Goal: Transaction & Acquisition: Purchase product/service

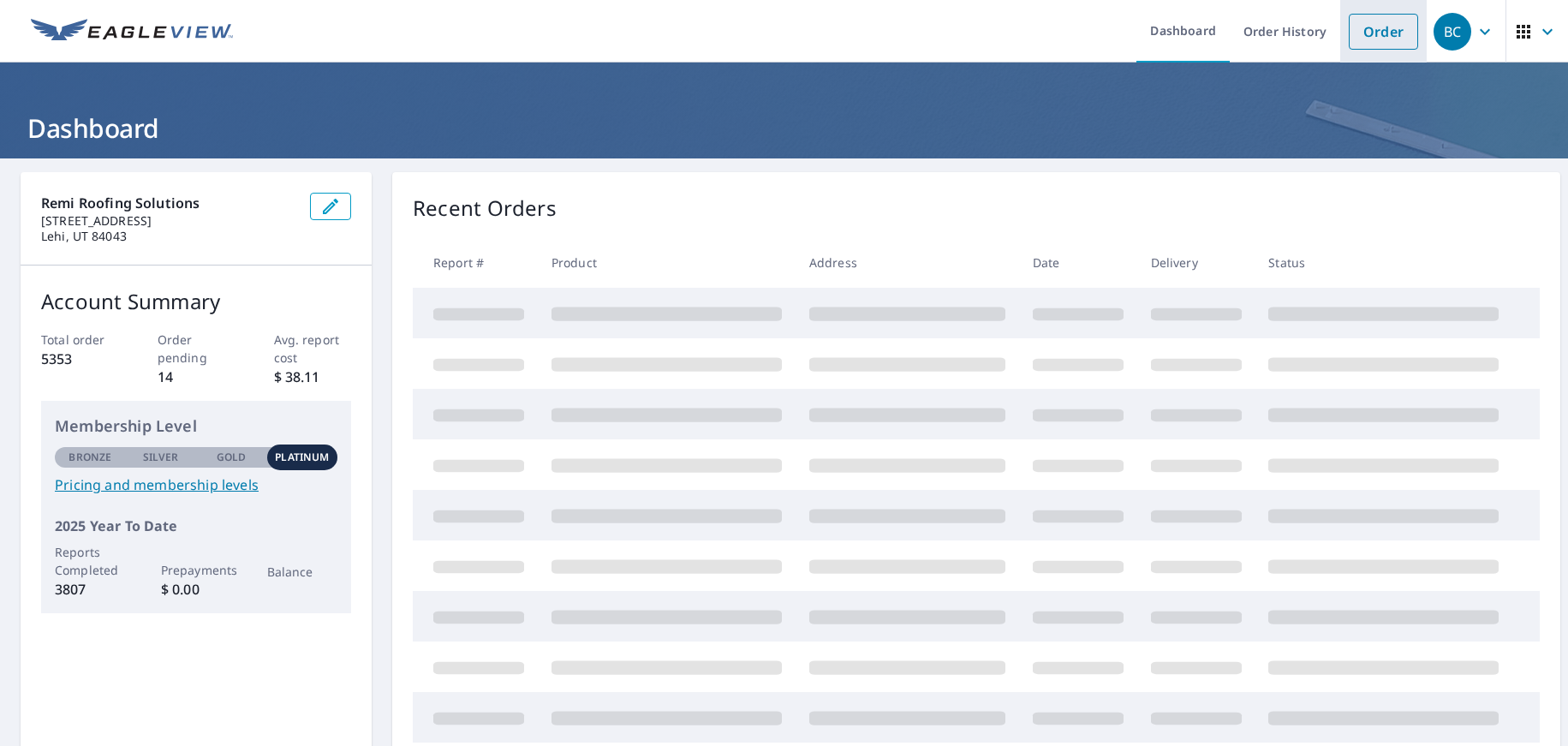
click at [1373, 27] on link "Order" at bounding box center [1384, 31] width 69 height 36
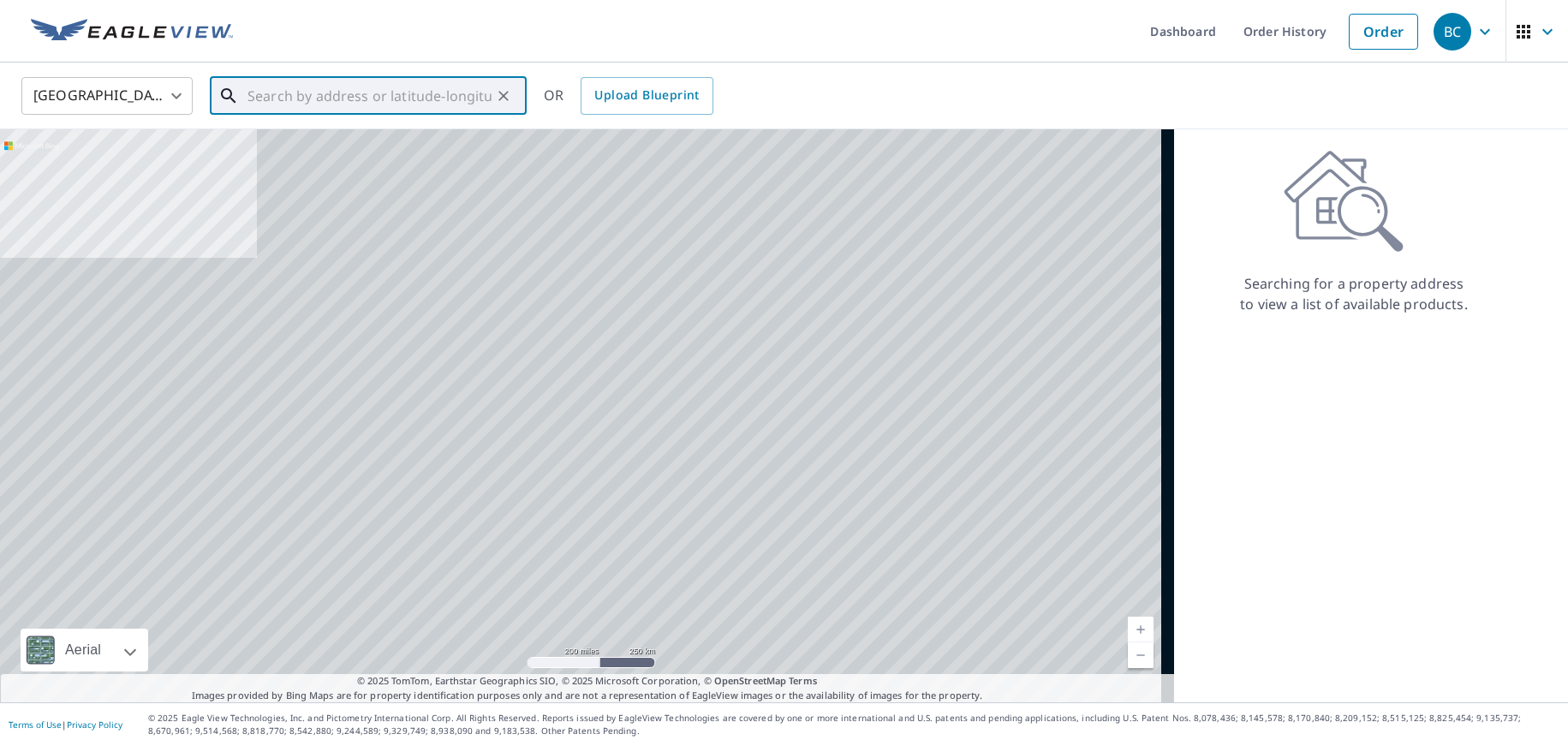
click at [452, 73] on input "text" at bounding box center [369, 96] width 244 height 48
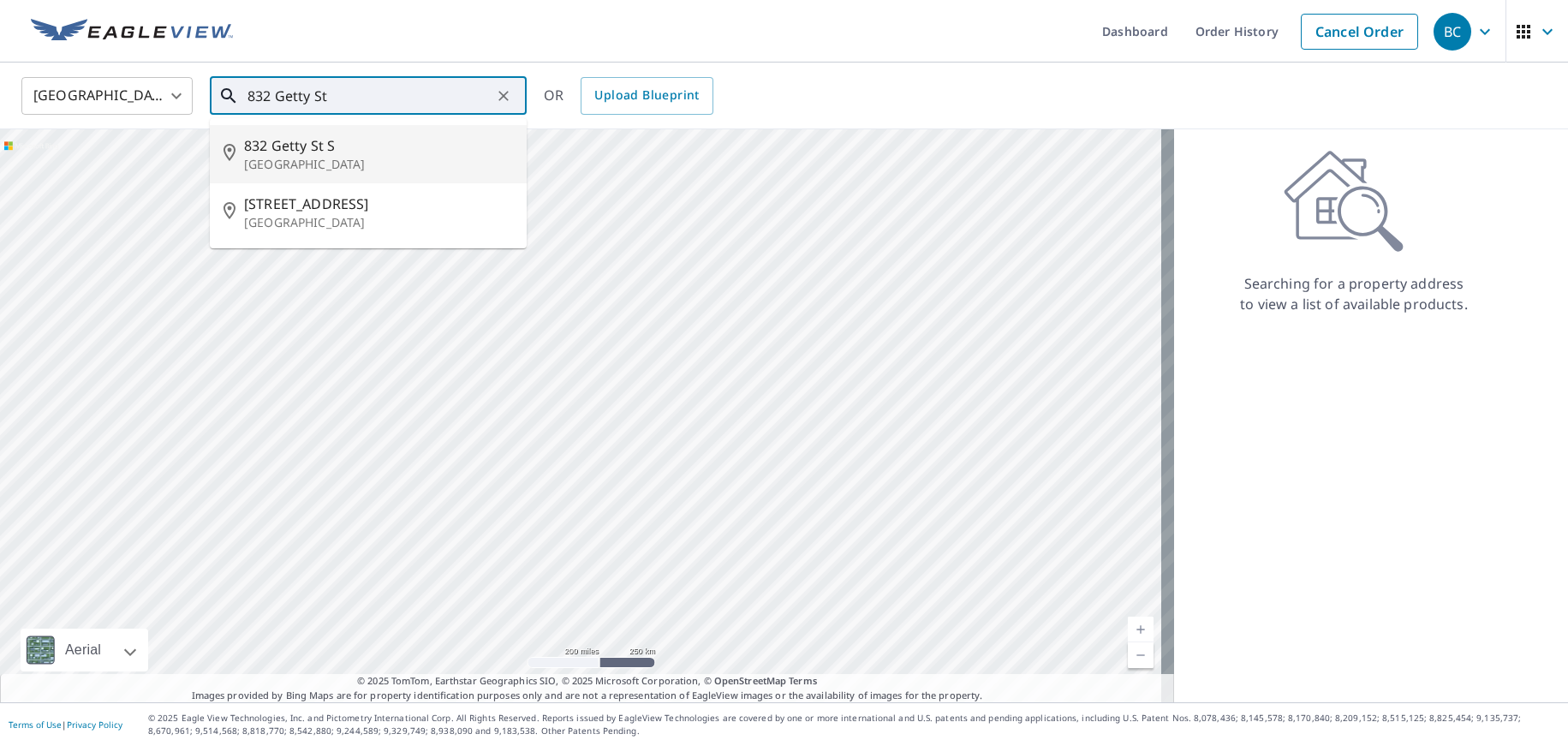
click at [423, 159] on p "[GEOGRAPHIC_DATA]" at bounding box center [378, 165] width 269 height 17
type input "[STREET_ADDRESS]"
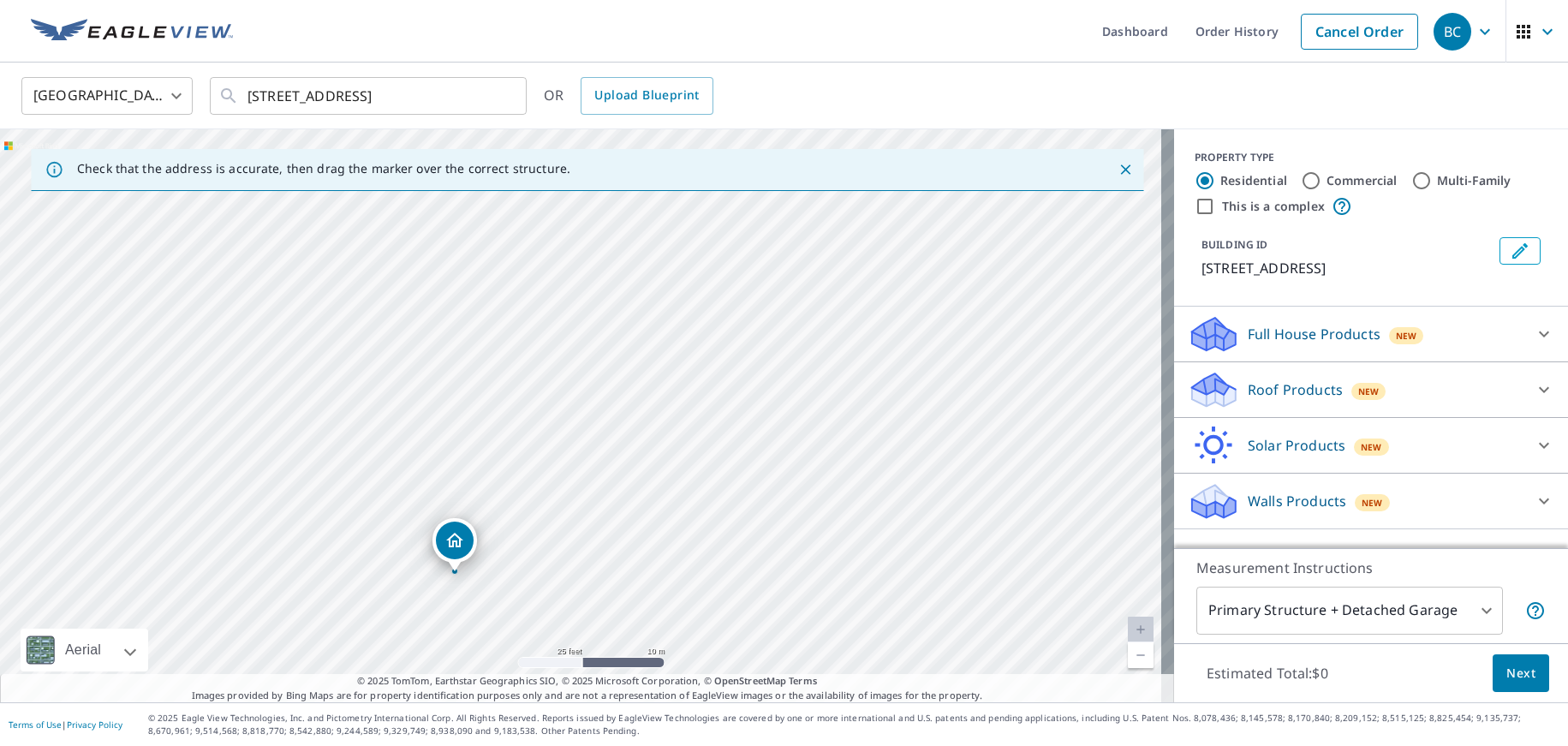
drag, startPoint x: 736, startPoint y: 384, endPoint x: 610, endPoint y: 543, distance: 202.9
click at [610, 543] on div "[STREET_ADDRESS]" at bounding box center [587, 415] width 1174 height 573
drag, startPoint x: 466, startPoint y: 535, endPoint x: 712, endPoint y: 329, distance: 320.9
click at [1502, 389] on div "Roof Products New" at bounding box center [1356, 390] width 335 height 40
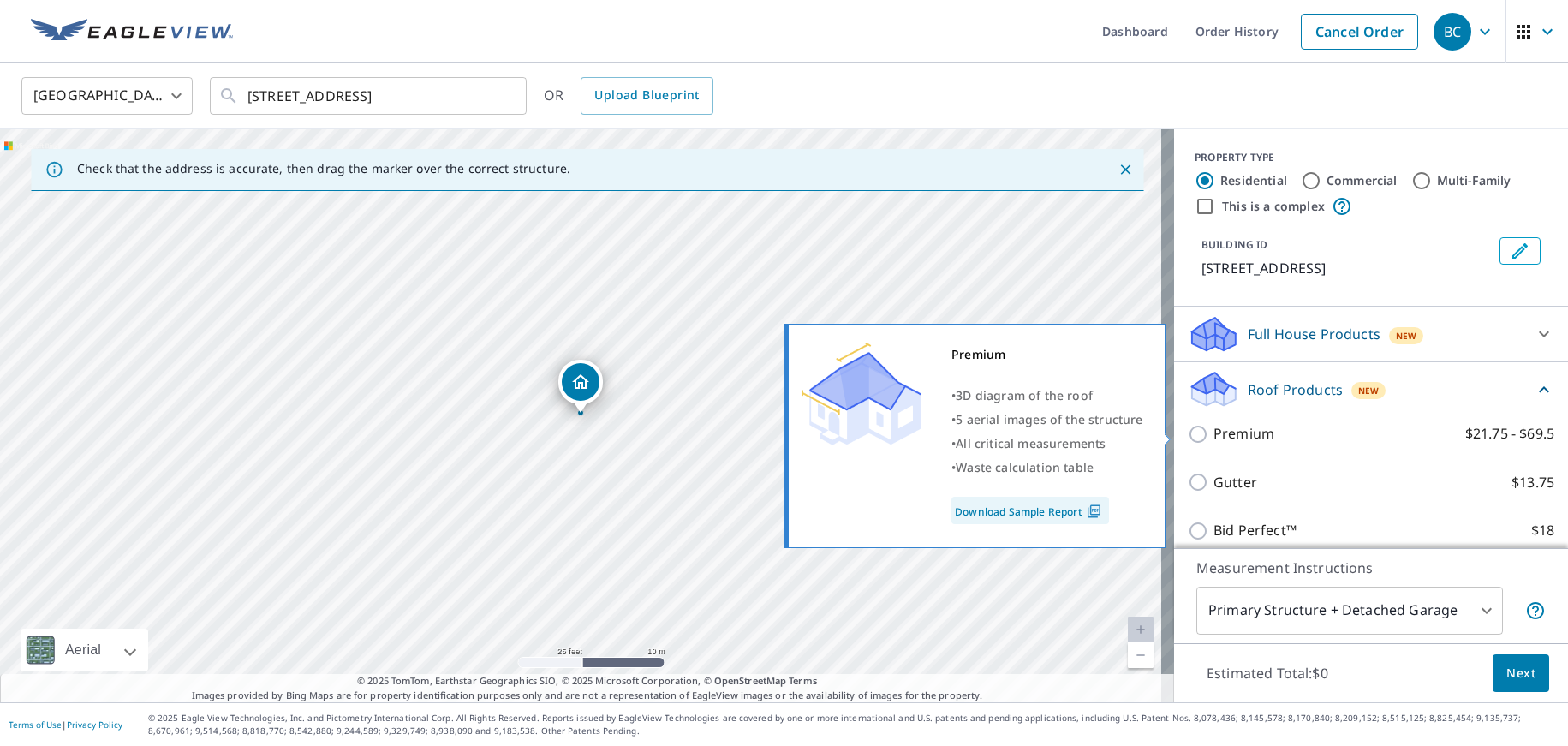
scroll to position [22, 0]
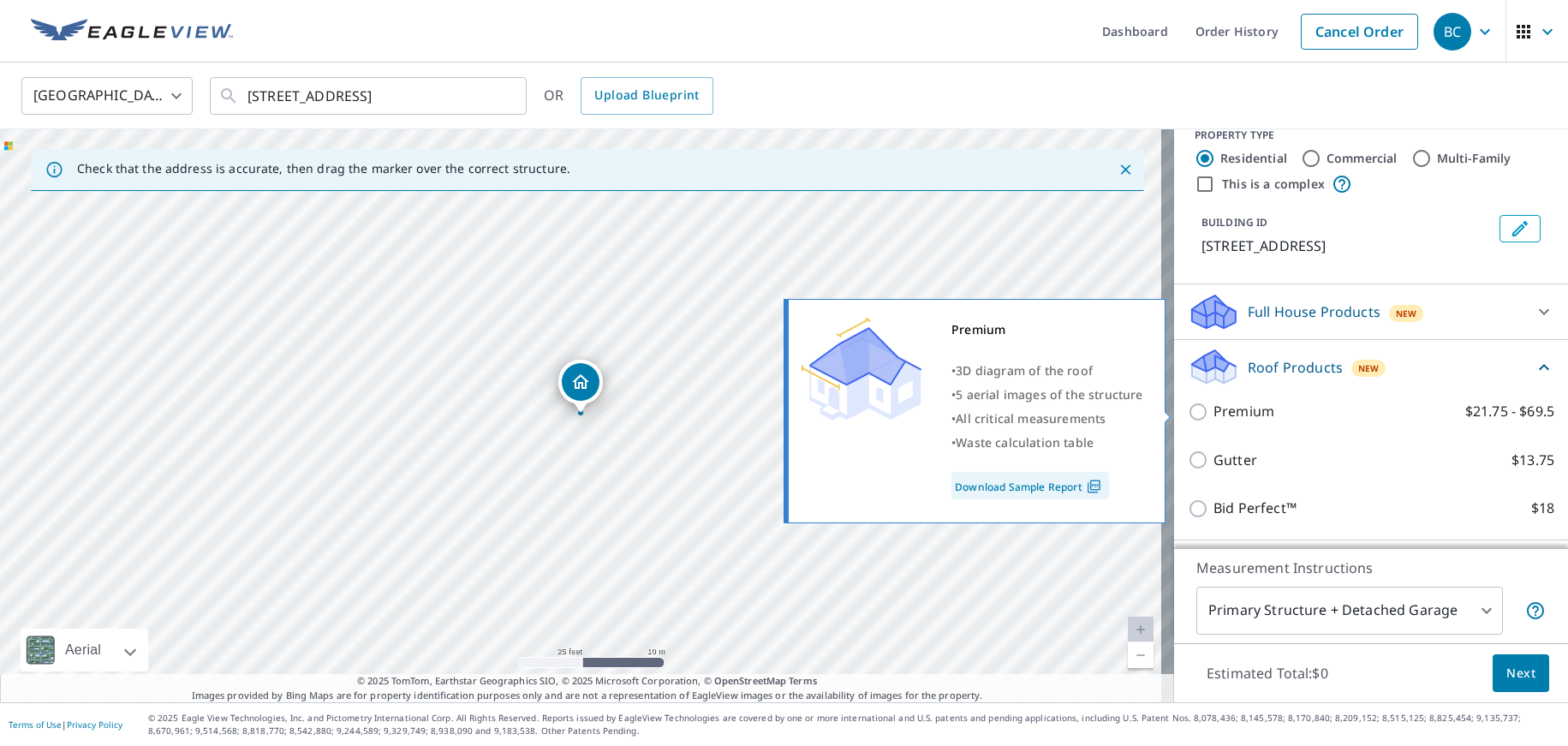
click at [1188, 413] on input "Premium $21.75 - $69.5" at bounding box center [1201, 412] width 26 height 20
checkbox input "true"
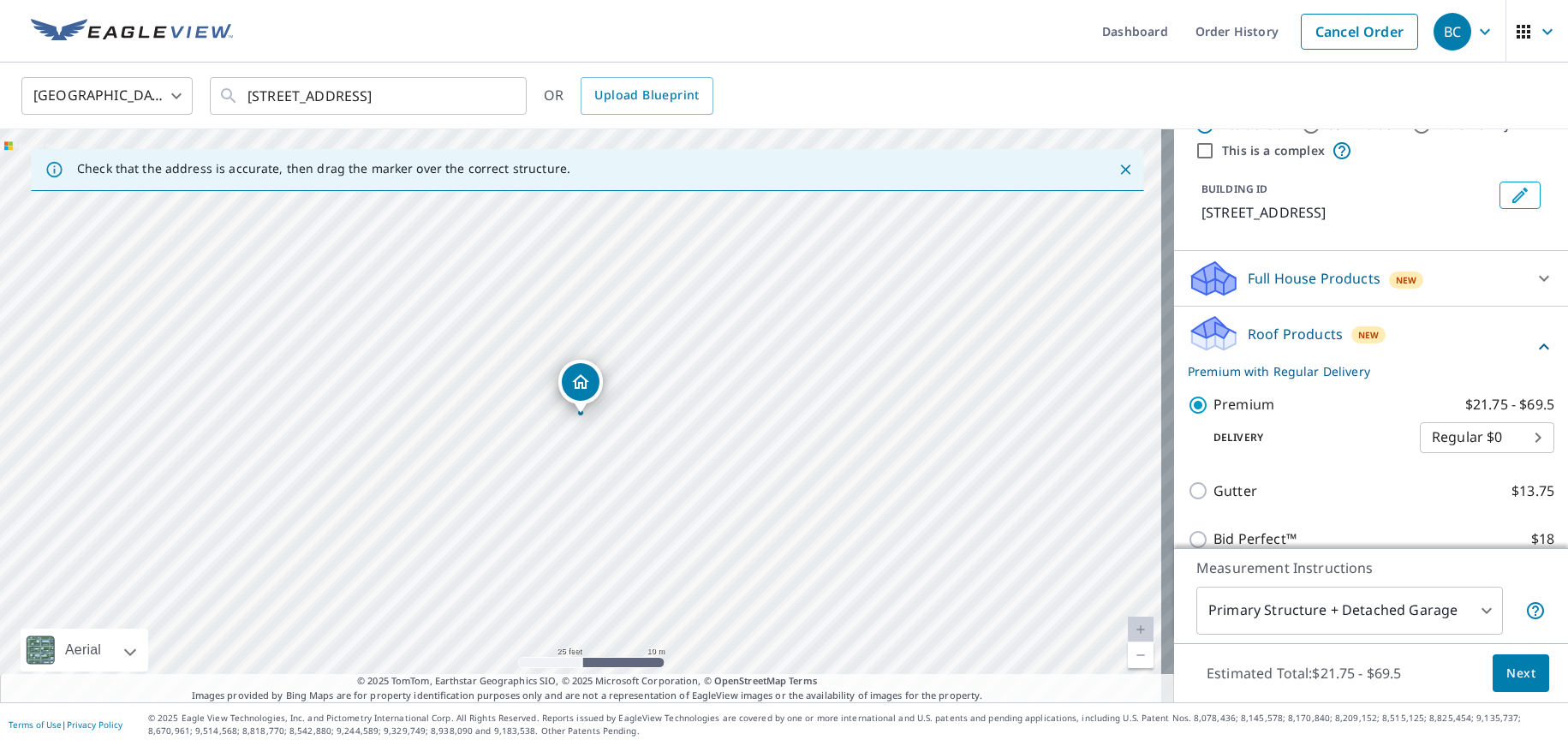
scroll to position [67, 0]
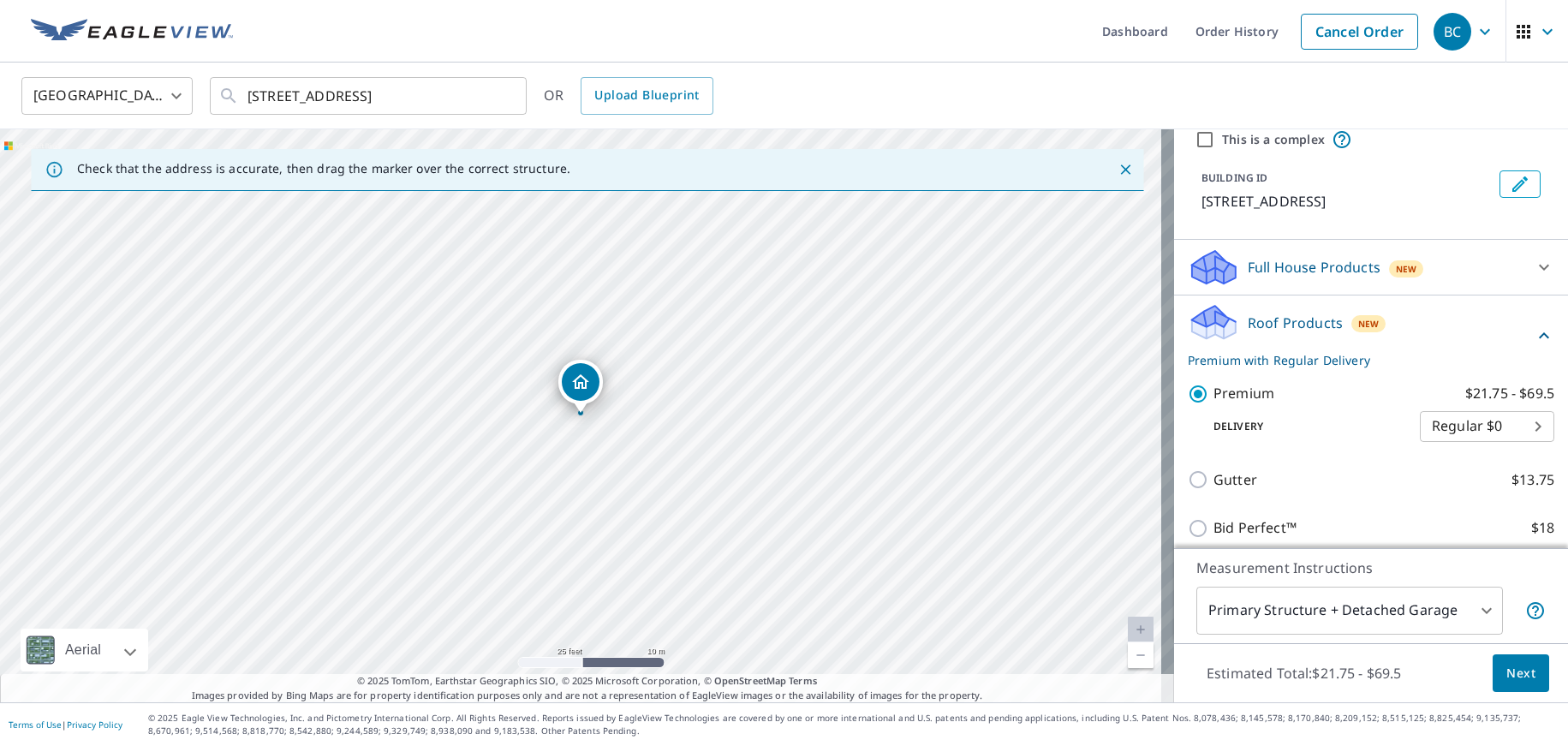
click at [1393, 610] on body "BC BC Dashboard Order History Cancel Order [DEMOGRAPHIC_DATA][GEOGRAPHIC_DATA] …" at bounding box center [784, 373] width 1568 height 746
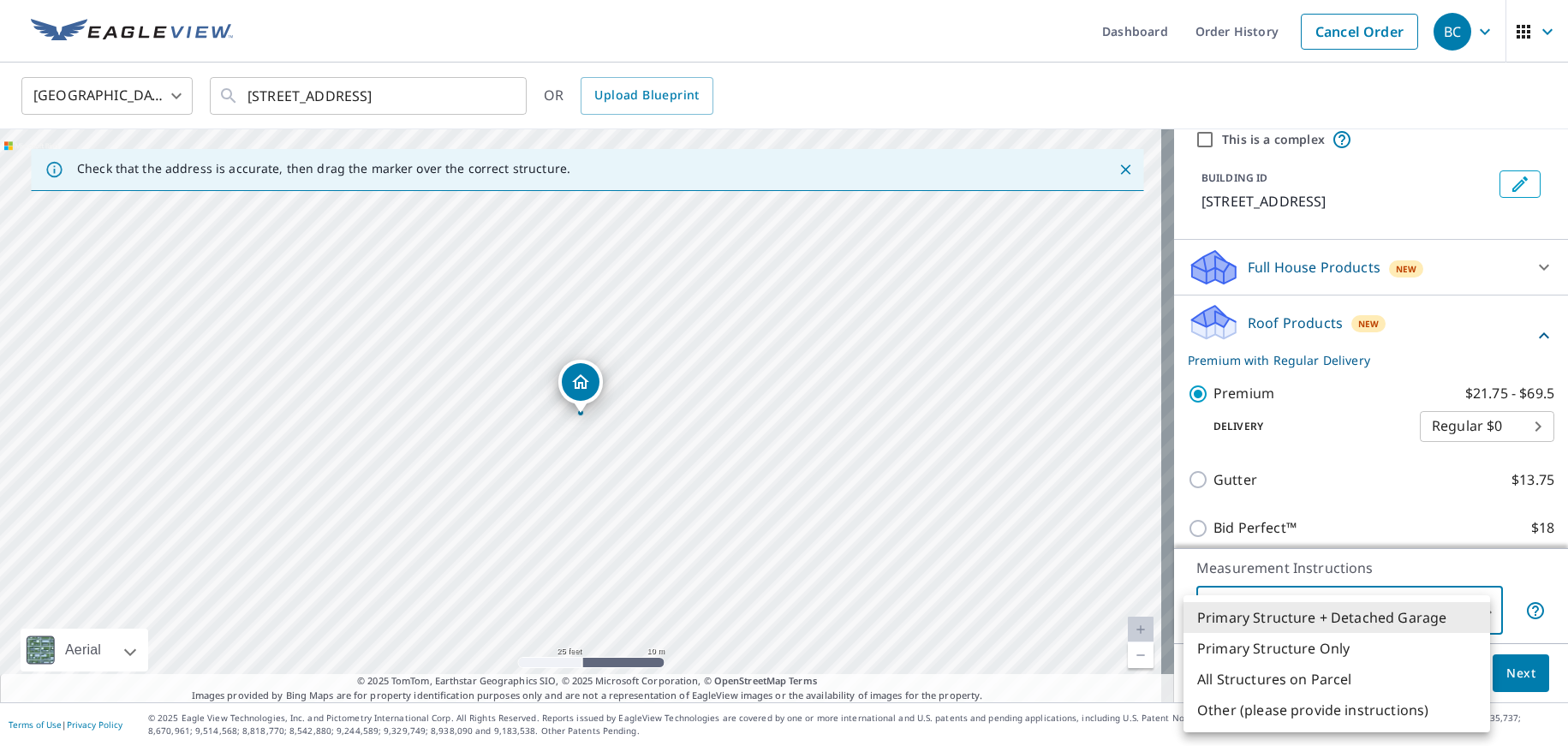
click at [1362, 643] on li "Primary Structure Only" at bounding box center [1337, 649] width 306 height 31
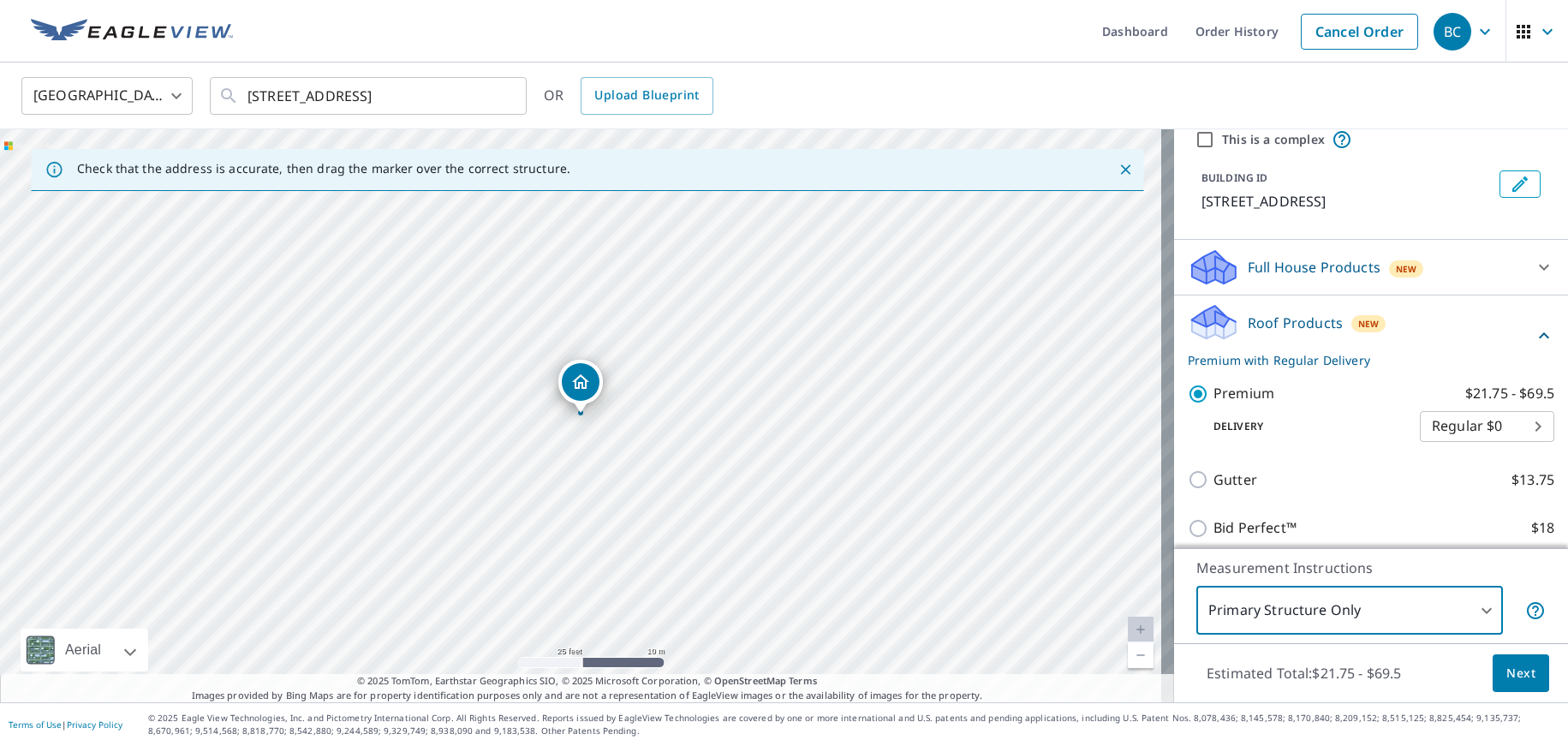
click at [1364, 604] on body "BC BC Dashboard Order History Cancel Order [DEMOGRAPHIC_DATA][GEOGRAPHIC_DATA] …" at bounding box center [784, 373] width 1568 height 746
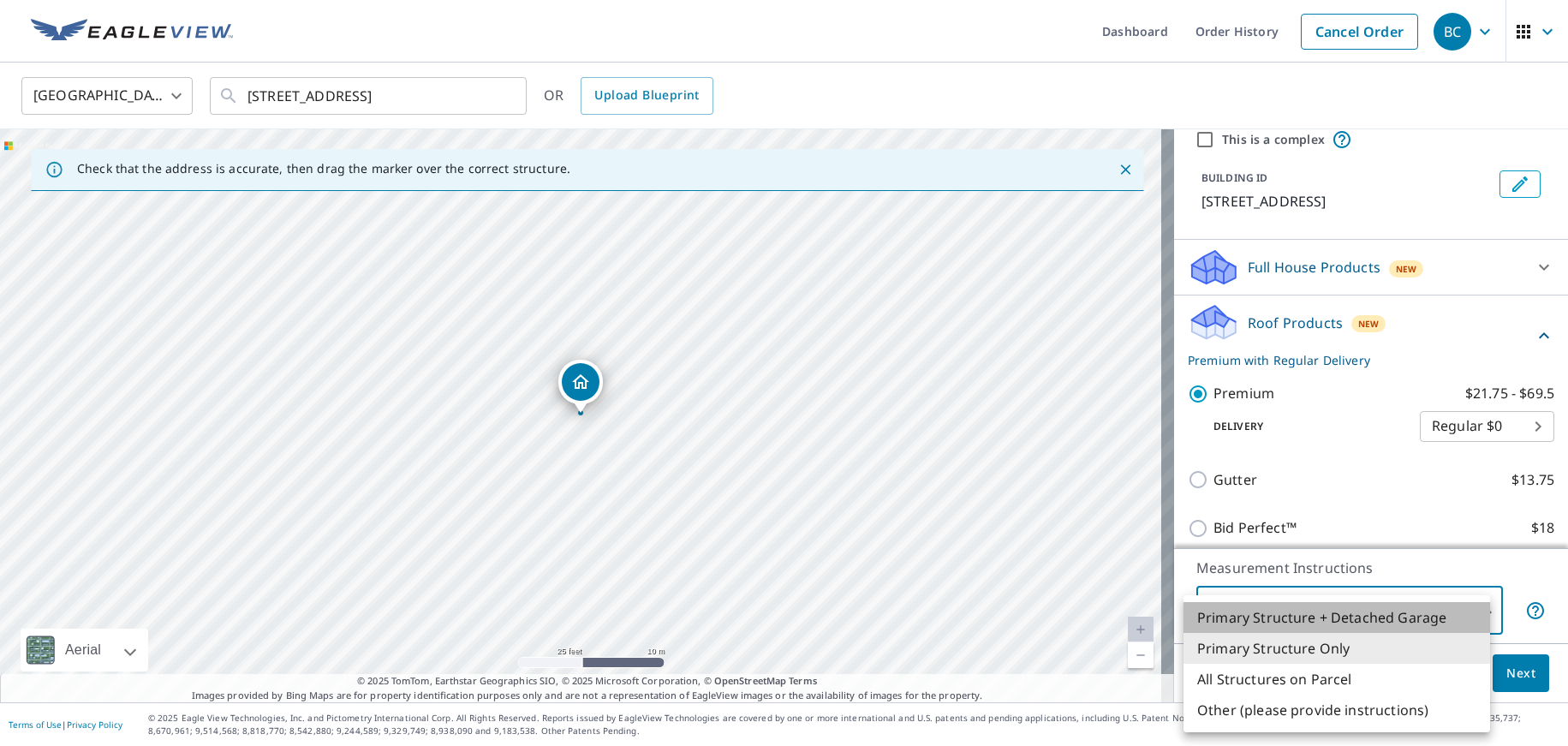
drag, startPoint x: 1373, startPoint y: 613, endPoint x: 1448, endPoint y: 645, distance: 81.5
click at [1373, 613] on li "Primary Structure + Detached Garage" at bounding box center [1337, 618] width 306 height 31
type input "1"
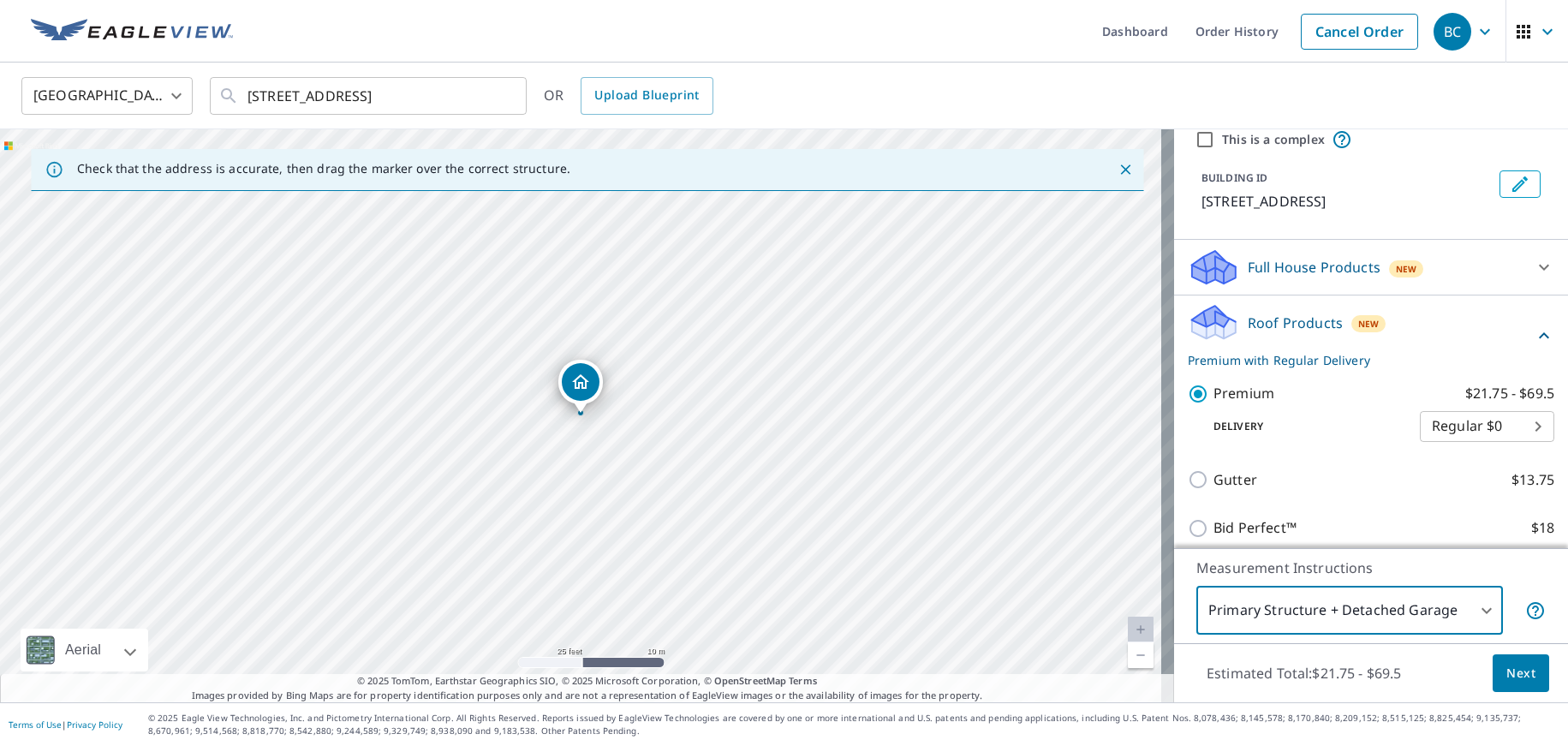
click at [1533, 671] on button "Next" at bounding box center [1521, 674] width 57 height 39
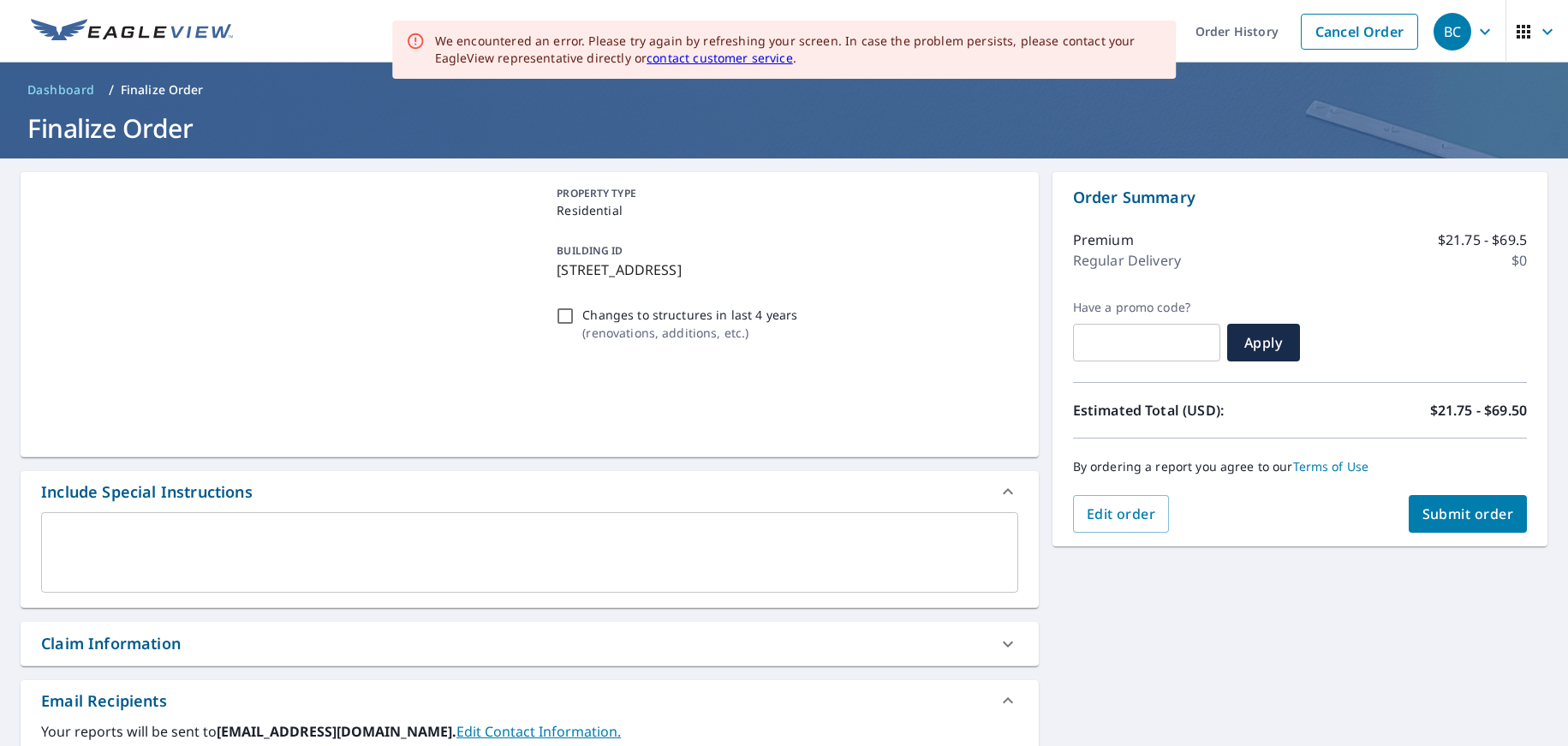
click at [560, 313] on input "Changes to structures in last 4 years ( renovations, additions, etc. )" at bounding box center [565, 315] width 20 height 20
checkbox input "true"
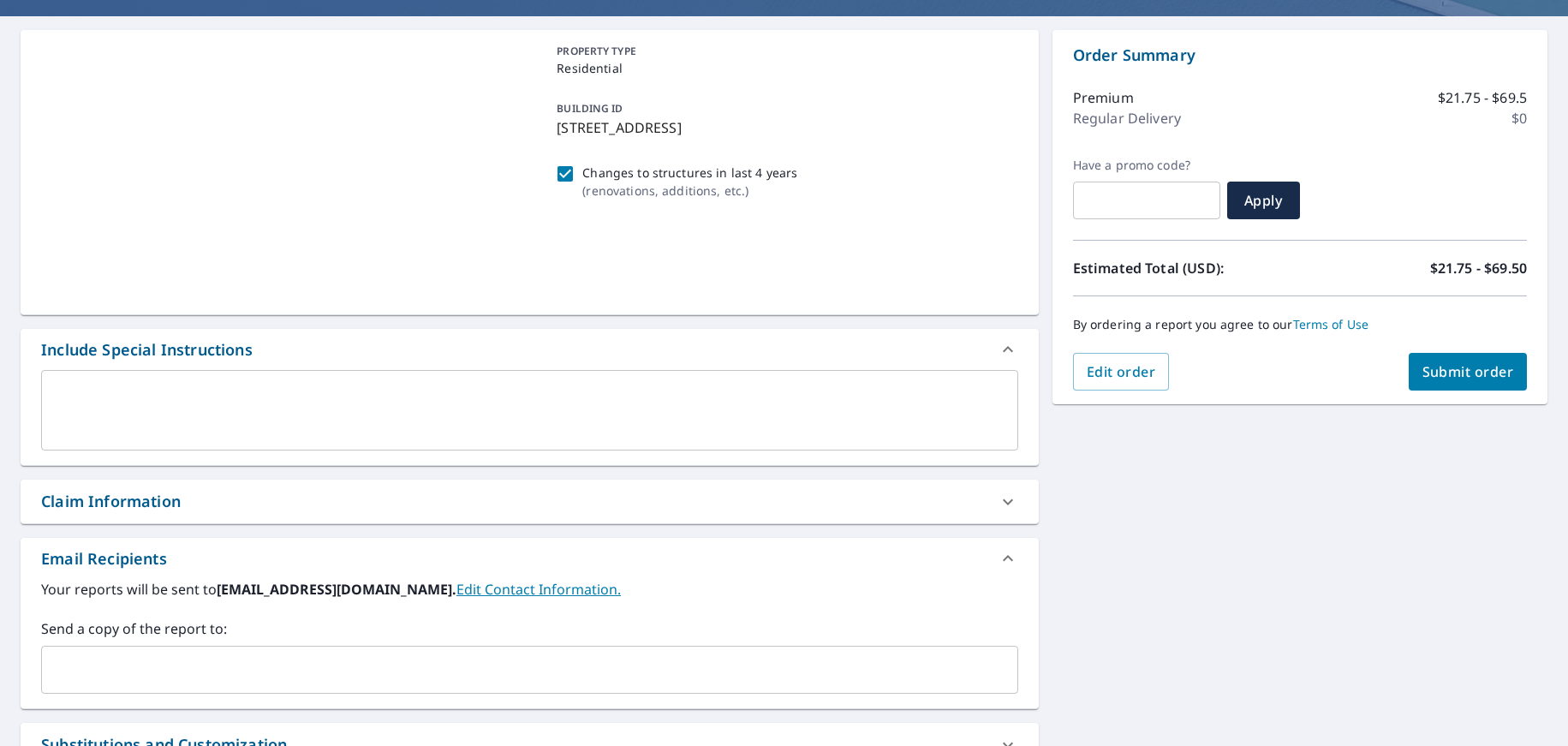
scroll to position [230, 0]
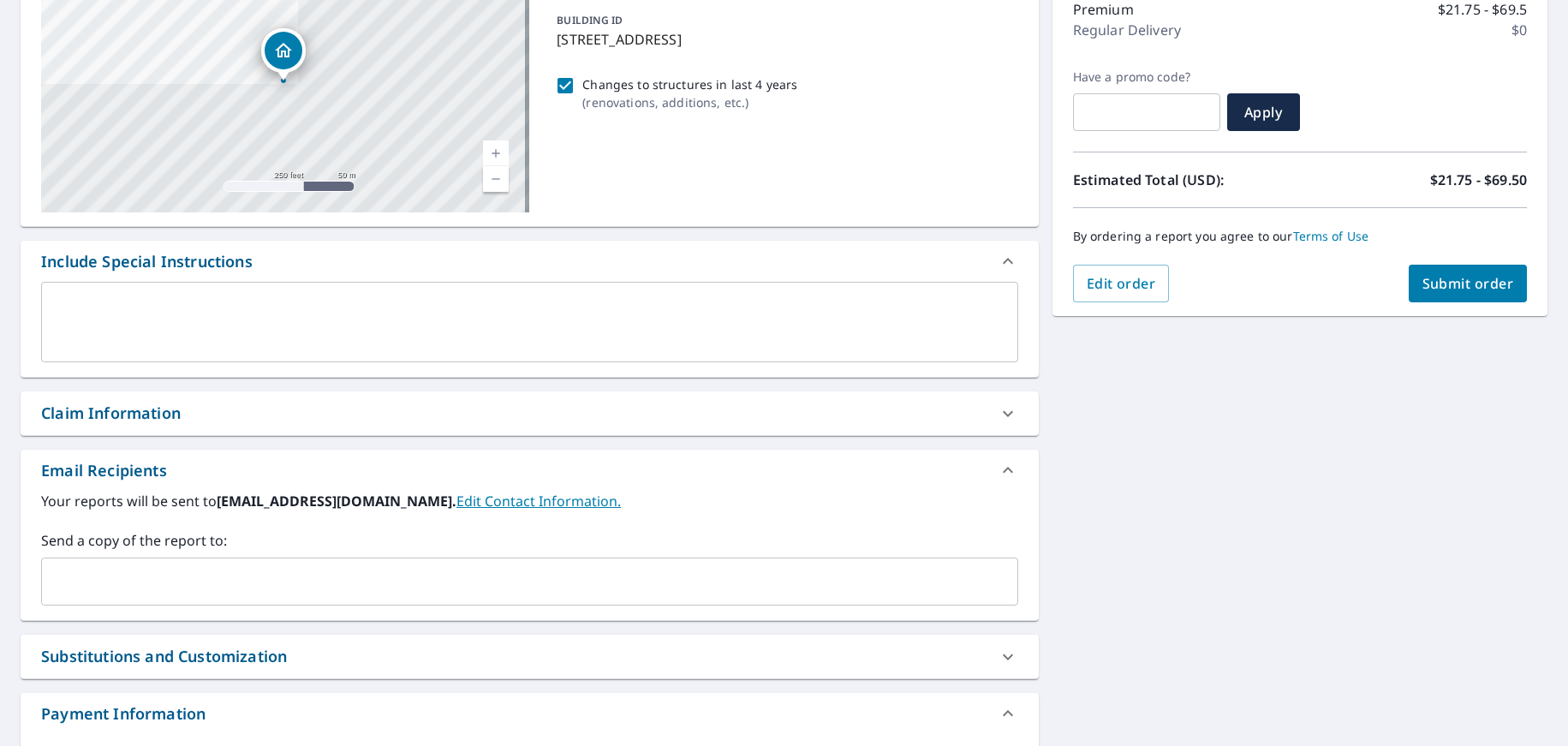
click at [241, 554] on div "Send a copy of the report to: ​" at bounding box center [530, 568] width 977 height 75
click at [235, 566] on input "text" at bounding box center [517, 582] width 936 height 33
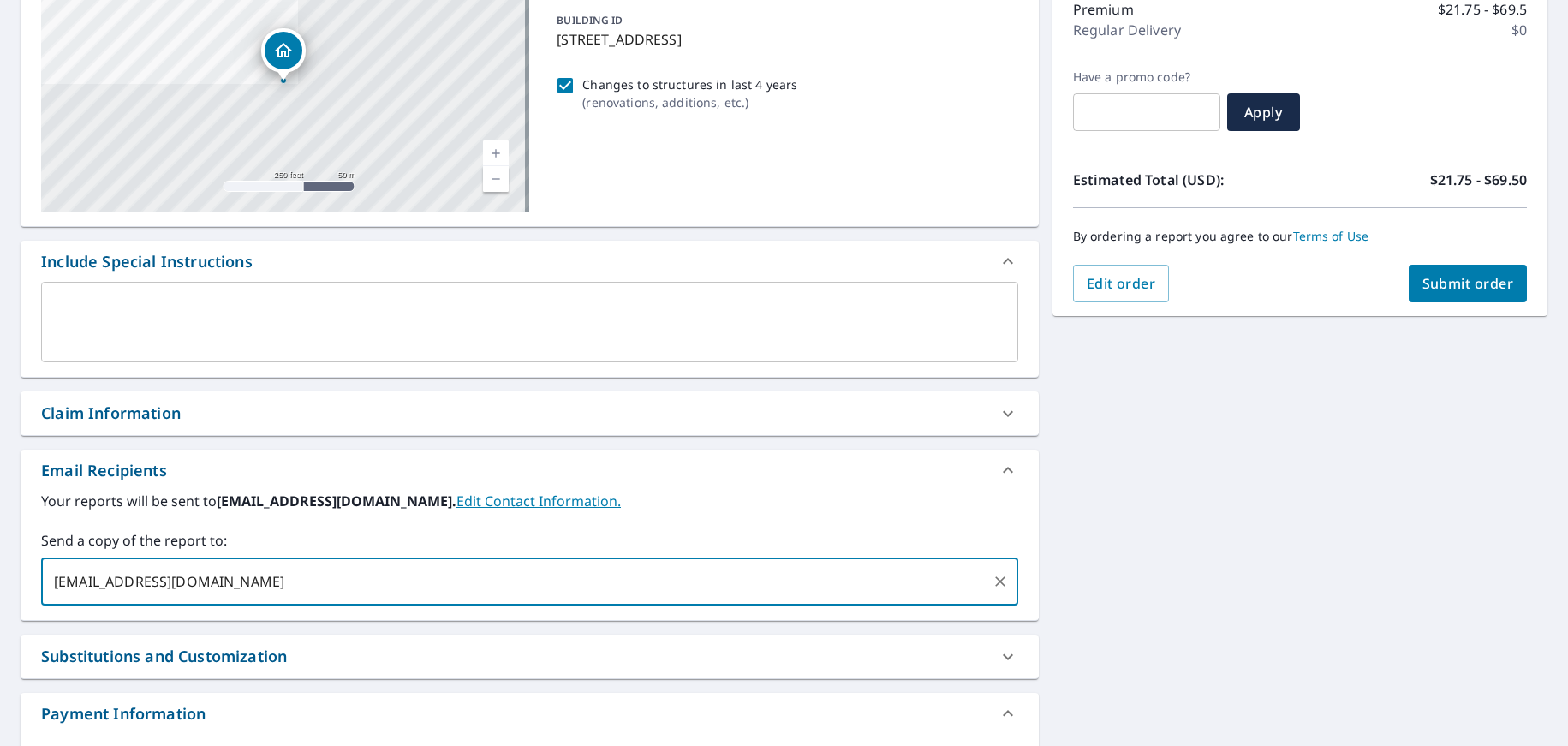
type input "[EMAIL_ADDRESS][DOMAIN_NAME]"
type input "H"
type input "[PERSON_NAME][EMAIL_ADDRESS][DOMAIN_NAME]"
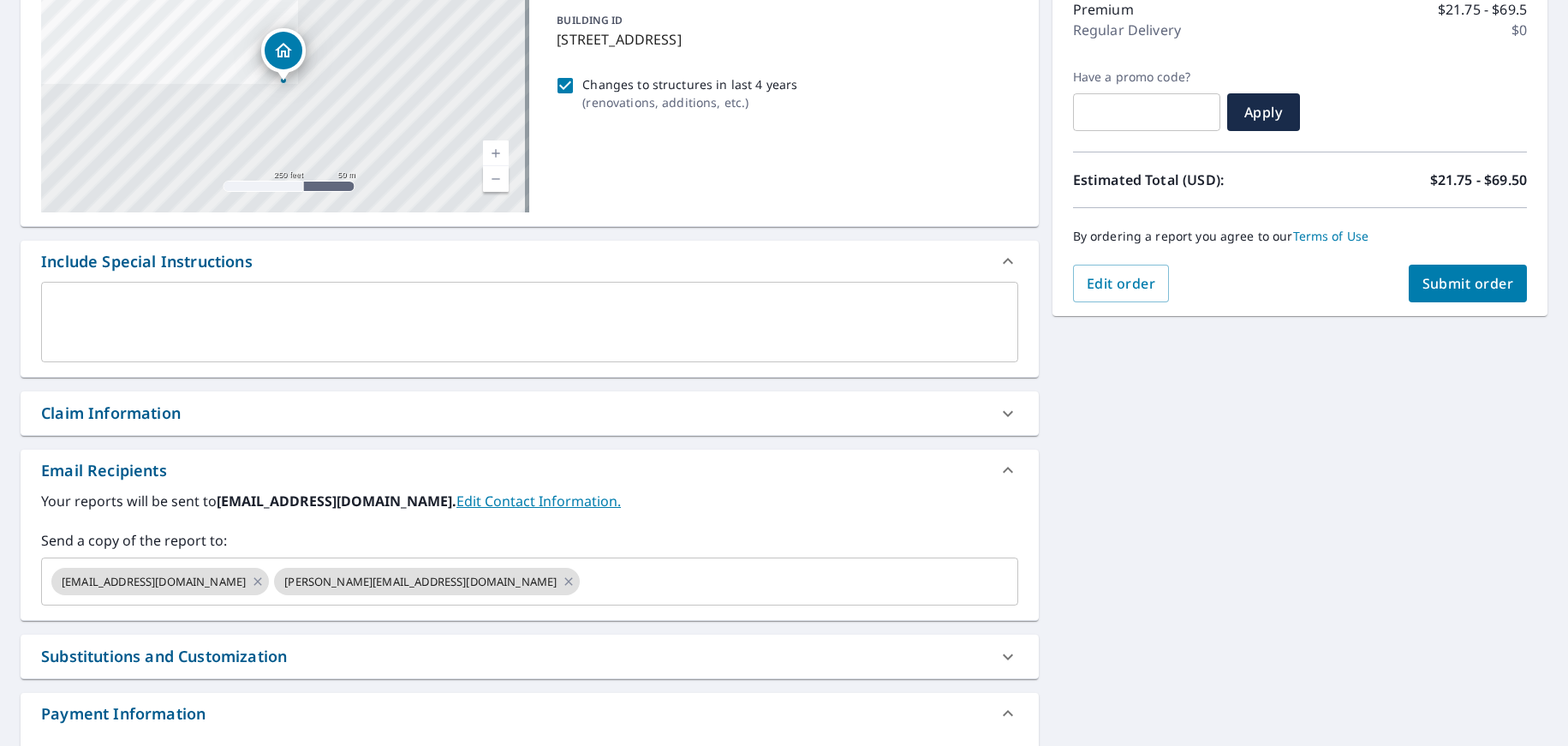
click at [1420, 504] on div "[STREET_ADDRESS] Aerial Road A standard road map Aerial A detailed look from ab…" at bounding box center [784, 372] width 1568 height 889
click at [1469, 277] on span "Submit order" at bounding box center [1468, 283] width 92 height 19
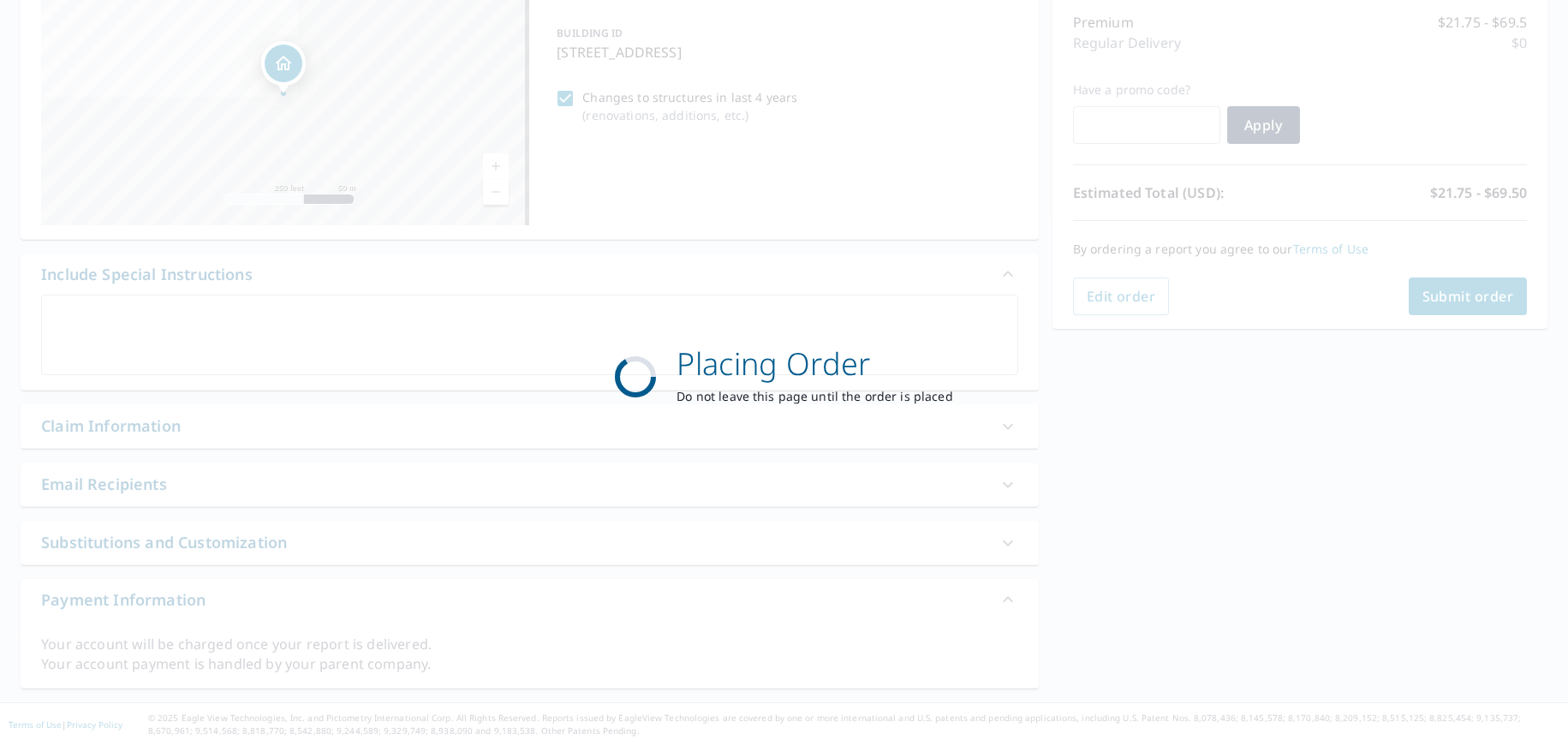
scroll to position [218, 0]
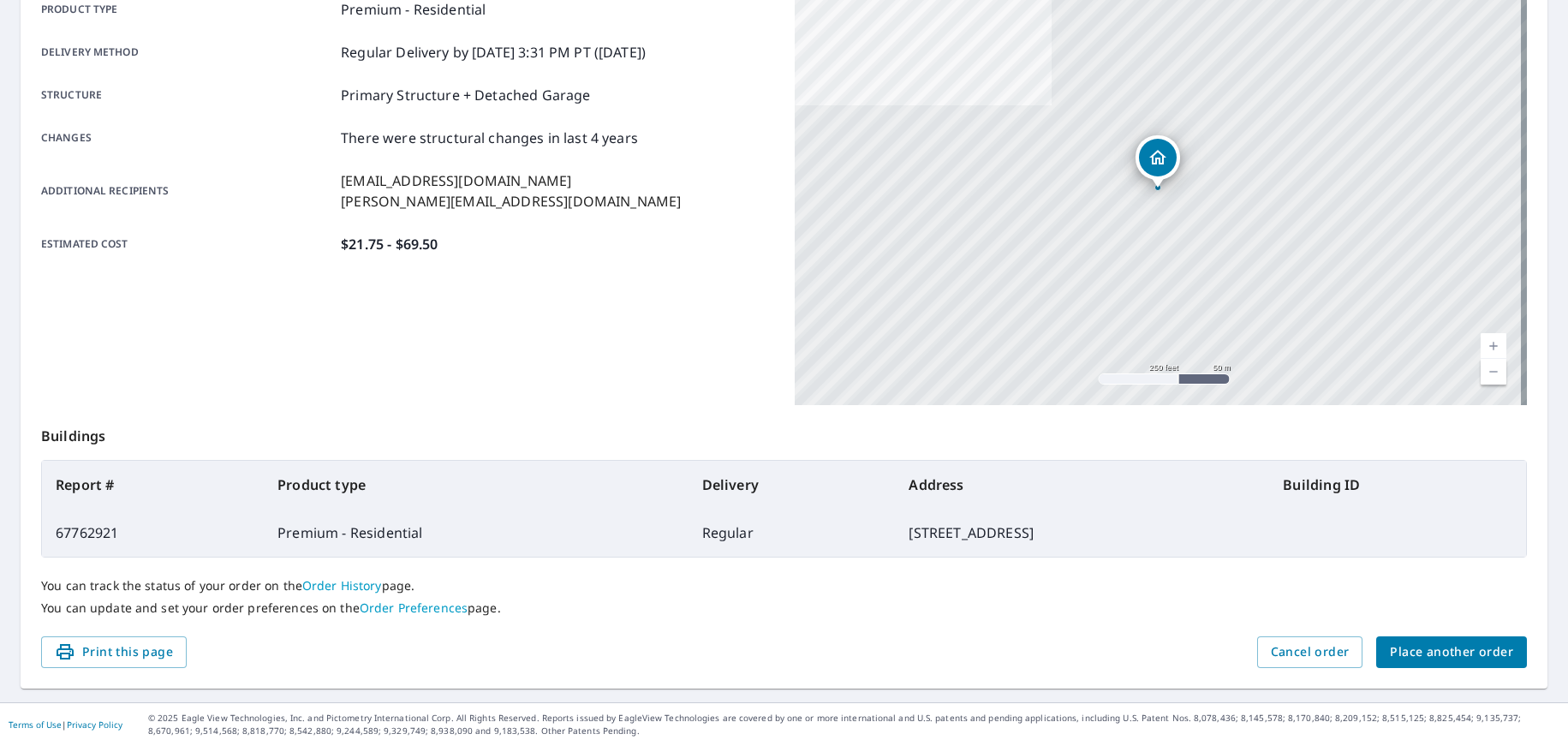
scroll to position [173, 0]
